Goal: Navigation & Orientation: Find specific page/section

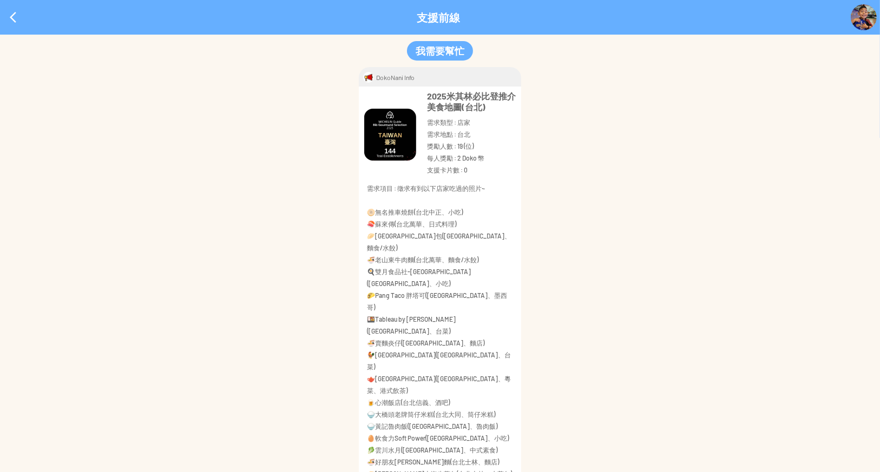
scroll to position [1007, 0]
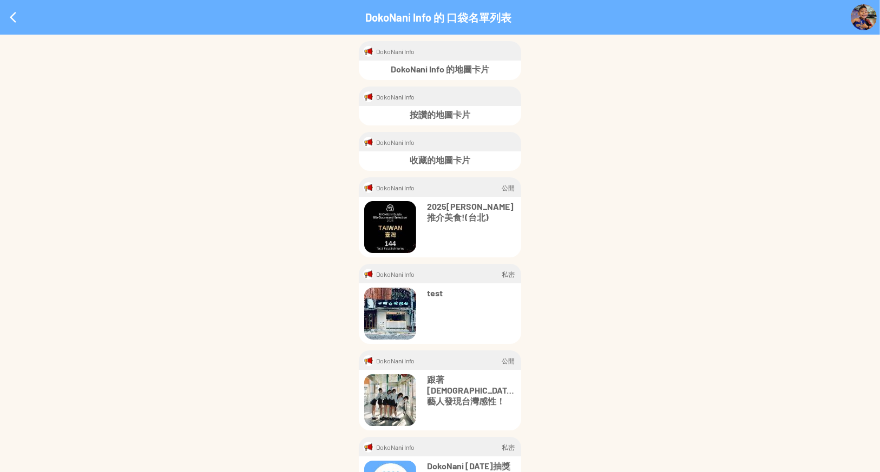
scroll to position [50, 0]
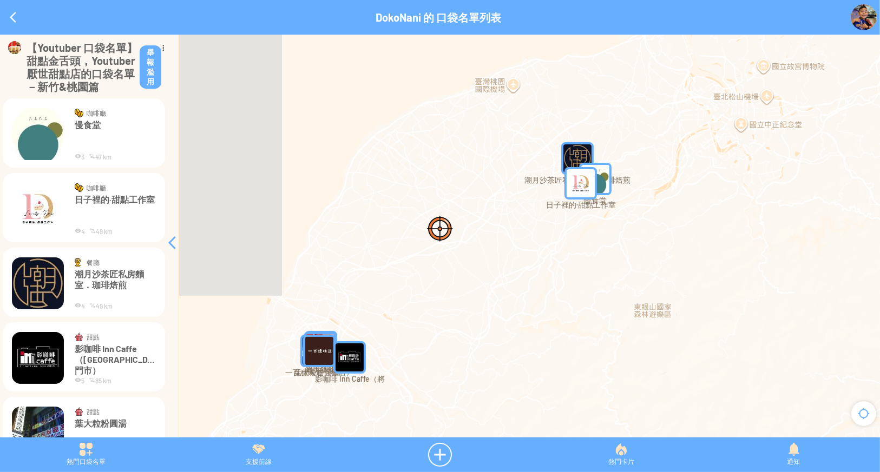
scroll to position [258, 0]
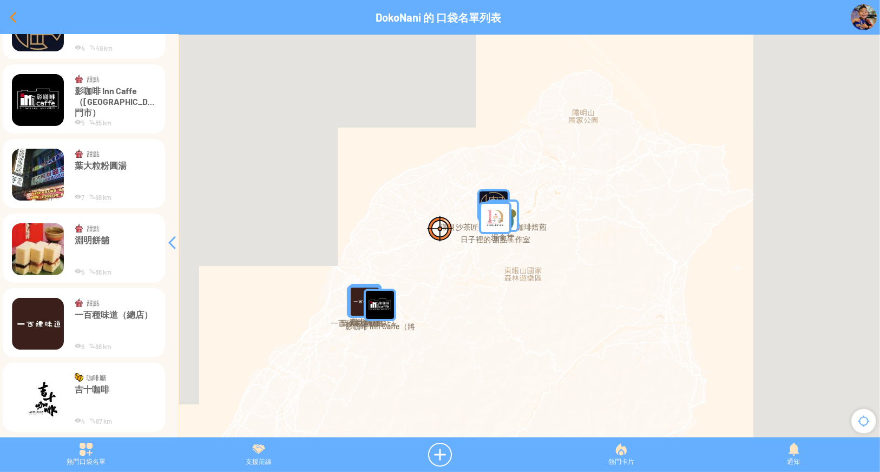
click at [10, 14] on div at bounding box center [13, 17] width 26 height 26
